Goal: Task Accomplishment & Management: Complete application form

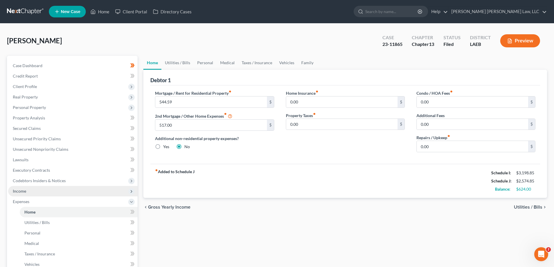
click at [25, 194] on span "Income" at bounding box center [19, 191] width 13 height 5
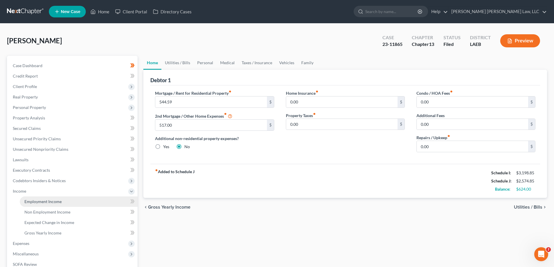
click at [41, 200] on span "Employment Income" at bounding box center [42, 201] width 37 height 5
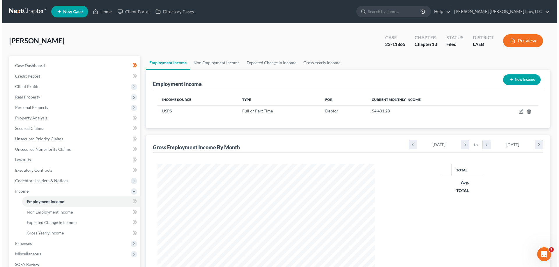
scroll to position [109, 229]
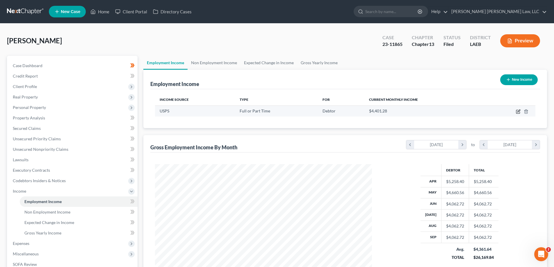
click at [517, 111] on icon "button" at bounding box center [518, 111] width 5 height 5
select select "0"
select select "19"
select select "2"
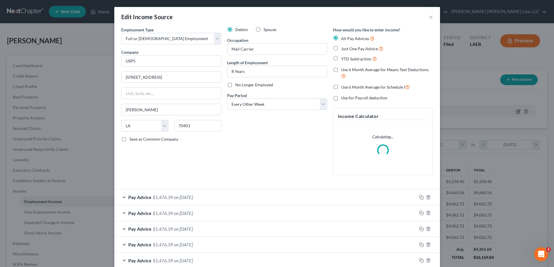
scroll to position [109, 231]
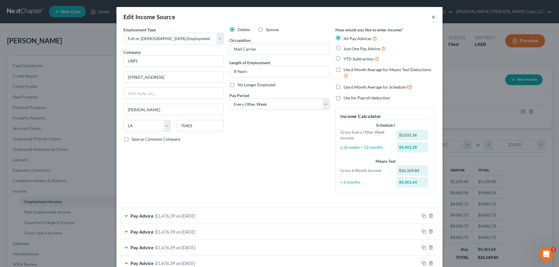
click at [431, 15] on button "×" at bounding box center [433, 16] width 4 height 7
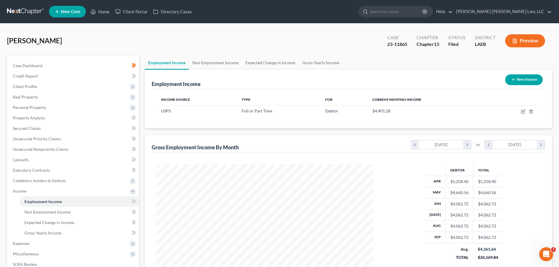
scroll to position [290937, 290817]
click at [519, 111] on icon "button" at bounding box center [519, 111] width 3 height 3
select select "0"
select select "19"
select select "2"
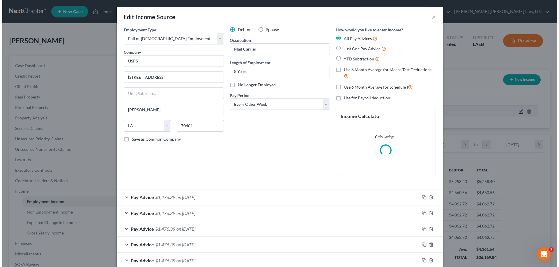
scroll to position [109, 231]
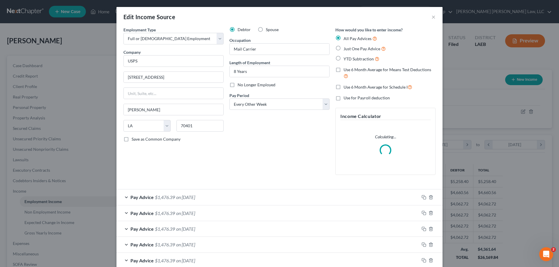
click at [237, 87] on label "No Longer Employed" at bounding box center [256, 85] width 38 height 6
click at [240, 86] on input "No Longer Employed" at bounding box center [242, 84] width 4 height 4
checkbox input "true"
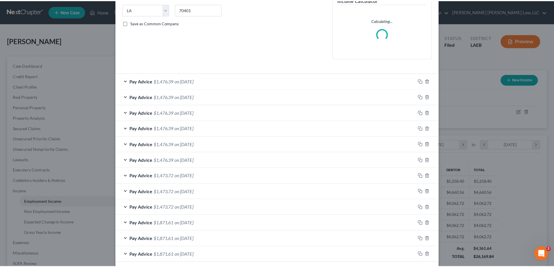
scroll to position [144, 0]
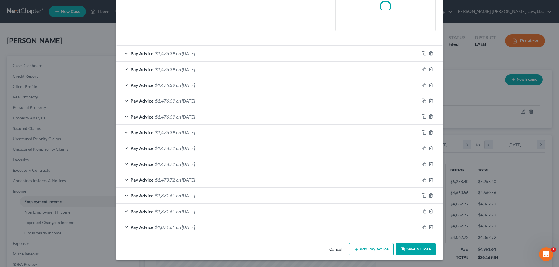
click at [424, 256] on button "Save & Close" at bounding box center [416, 250] width 40 height 12
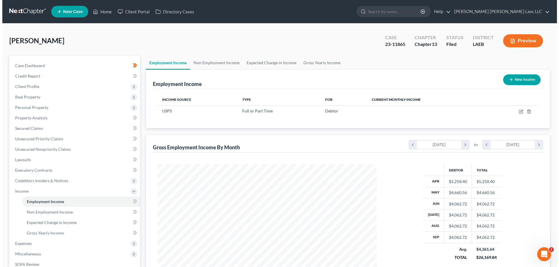
scroll to position [290937, 290817]
click at [508, 73] on div "New Income" at bounding box center [519, 79] width 42 height 15
click at [517, 81] on button "New Income" at bounding box center [520, 80] width 38 height 11
select select "0"
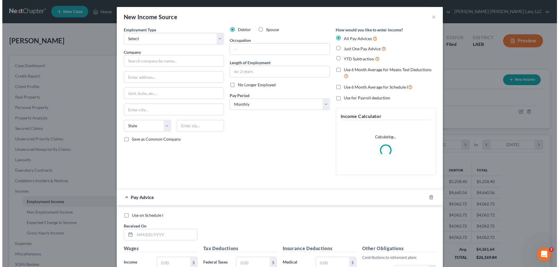
scroll to position [109, 231]
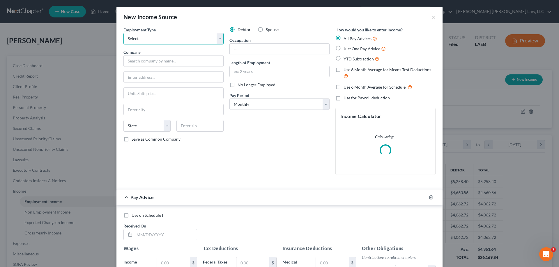
click at [161, 41] on select "Select Full or [DEMOGRAPHIC_DATA] Employment Self Employment" at bounding box center [173, 39] width 100 height 12
select select "0"
click at [123, 33] on select "Select Full or [DEMOGRAPHIC_DATA] Employment Self Employment" at bounding box center [173, 39] width 100 height 12
click at [153, 64] on input "text" at bounding box center [173, 61] width 100 height 12
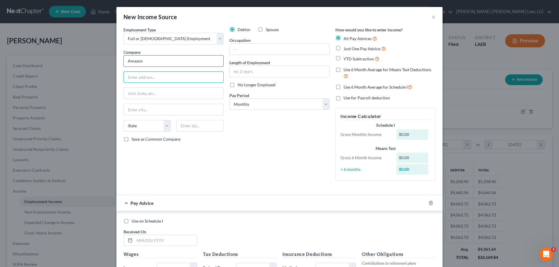
type input "Amazon"
click at [272, 109] on select "Select Monthly Twice Monthly Every Other Week Weekly" at bounding box center [279, 105] width 100 height 12
click at [229, 99] on select "Select Monthly Twice Monthly Every Other Week Weekly" at bounding box center [279, 105] width 100 height 12
click at [343, 52] on label "Just One Pay Advice" at bounding box center [364, 48] width 42 height 7
click at [346, 49] on input "Just One Pay Advice" at bounding box center [348, 47] width 4 height 4
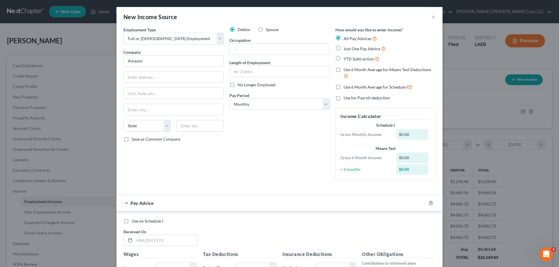
radio input "true"
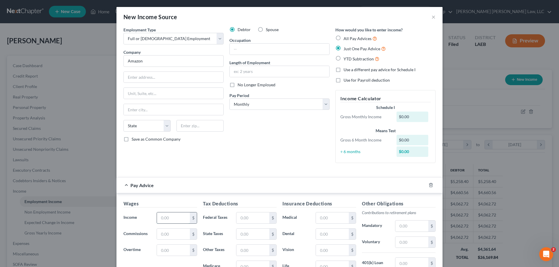
click at [166, 222] on input "text" at bounding box center [173, 218] width 33 height 11
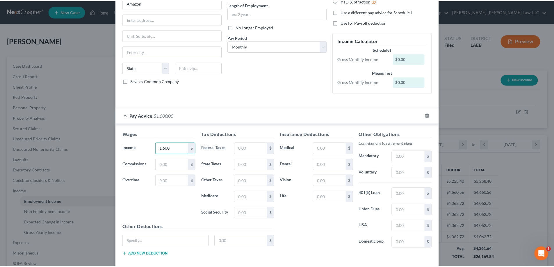
scroll to position [88, 0]
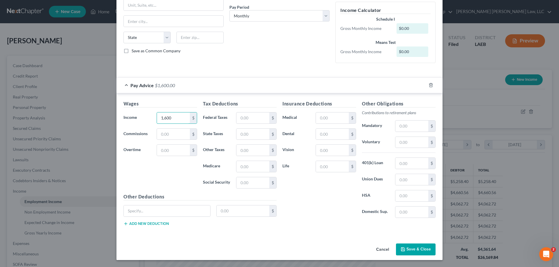
type input "1,600"
click at [417, 249] on button "Save & Close" at bounding box center [416, 250] width 40 height 12
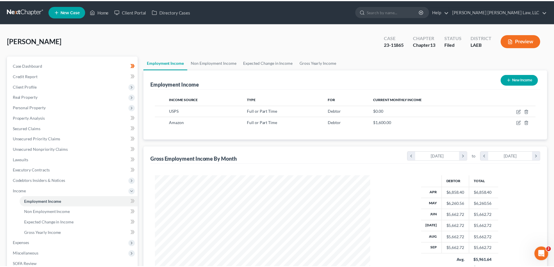
scroll to position [290937, 290817]
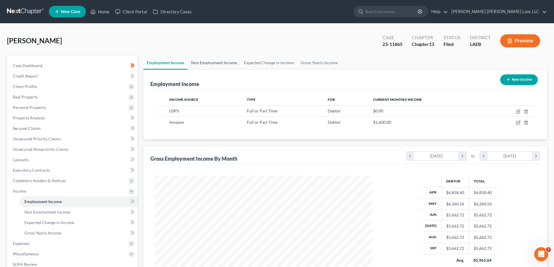
click at [213, 62] on link "Non Employment Income" at bounding box center [214, 63] width 53 height 14
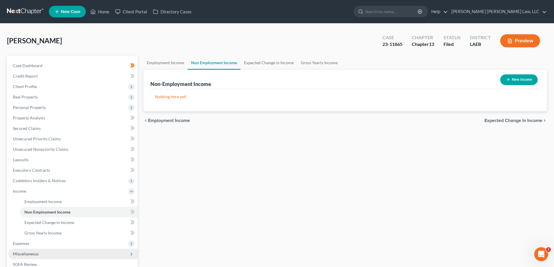
scroll to position [58, 0]
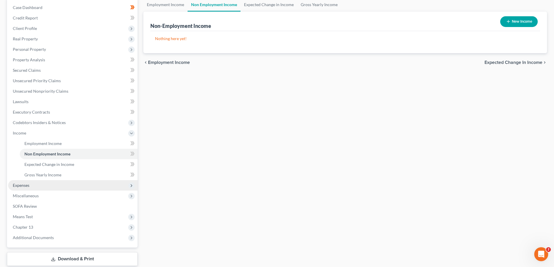
click at [33, 187] on span "Expenses" at bounding box center [73, 185] width 130 height 10
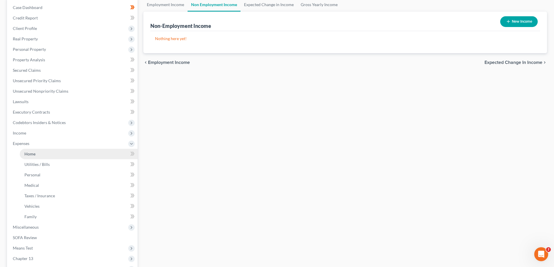
click at [33, 157] on link "Home" at bounding box center [79, 154] width 118 height 10
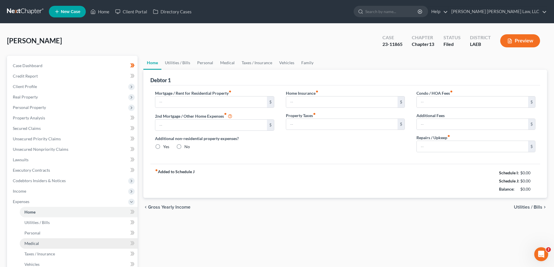
type input "544.59"
type input "517.00"
radio input "true"
type input "0.00"
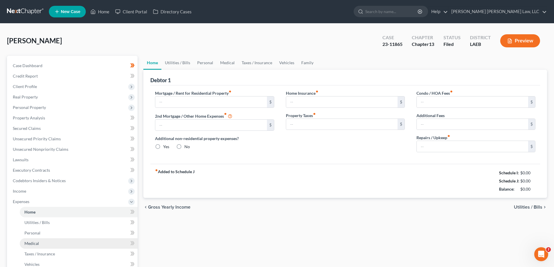
type input "0.00"
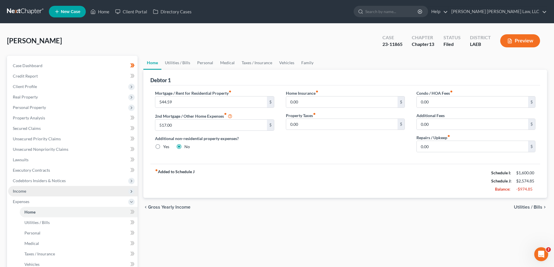
click at [32, 196] on span "Income" at bounding box center [73, 191] width 130 height 10
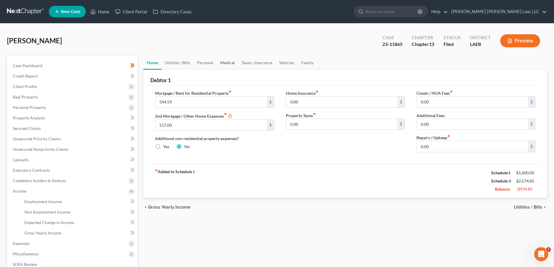
click at [222, 65] on link "Medical" at bounding box center [228, 63] width 22 height 14
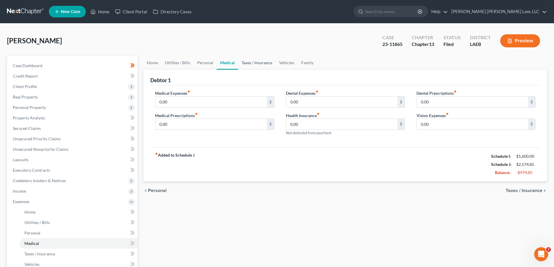
click at [262, 65] on link "Taxes / Insurance" at bounding box center [257, 63] width 38 height 14
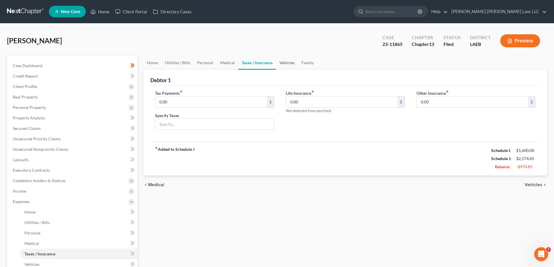
click at [281, 65] on link "Vehicles" at bounding box center [287, 63] width 22 height 14
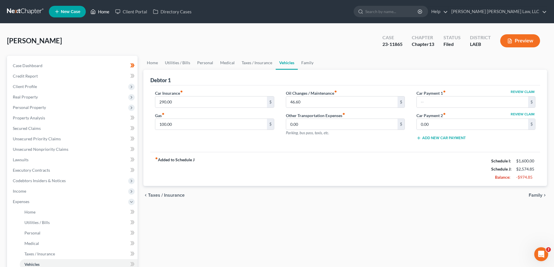
click at [104, 12] on link "Home" at bounding box center [100, 11] width 25 height 10
